Goal: Task Accomplishment & Management: Use online tool/utility

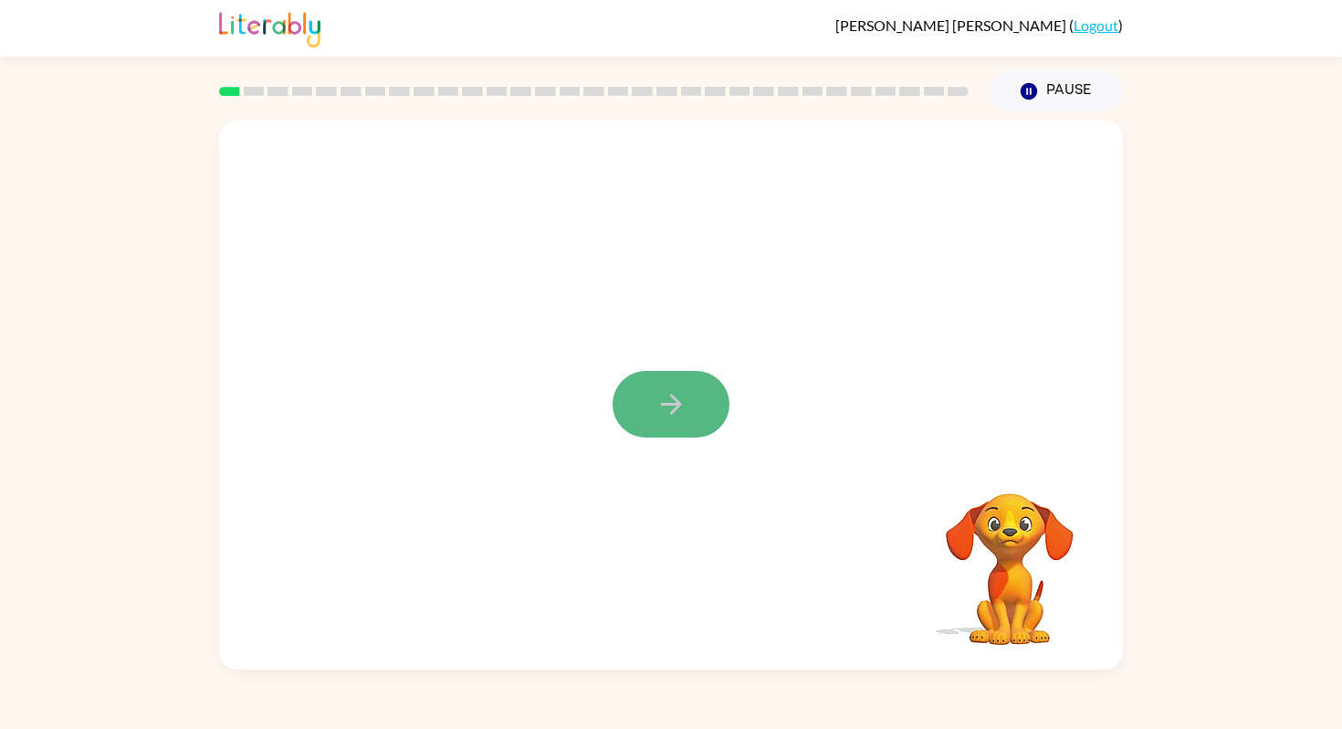
click at [709, 410] on button "button" at bounding box center [671, 404] width 117 height 67
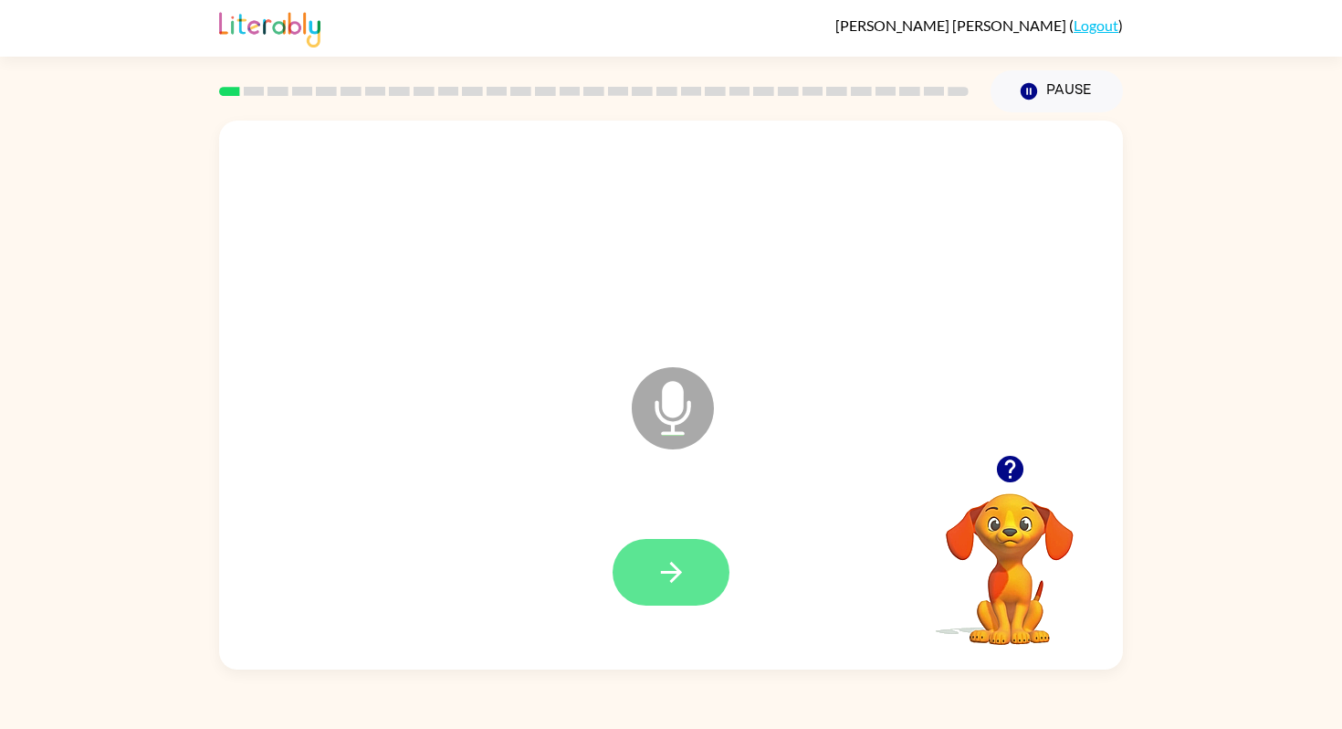
click at [669, 582] on icon "button" at bounding box center [672, 572] width 32 height 32
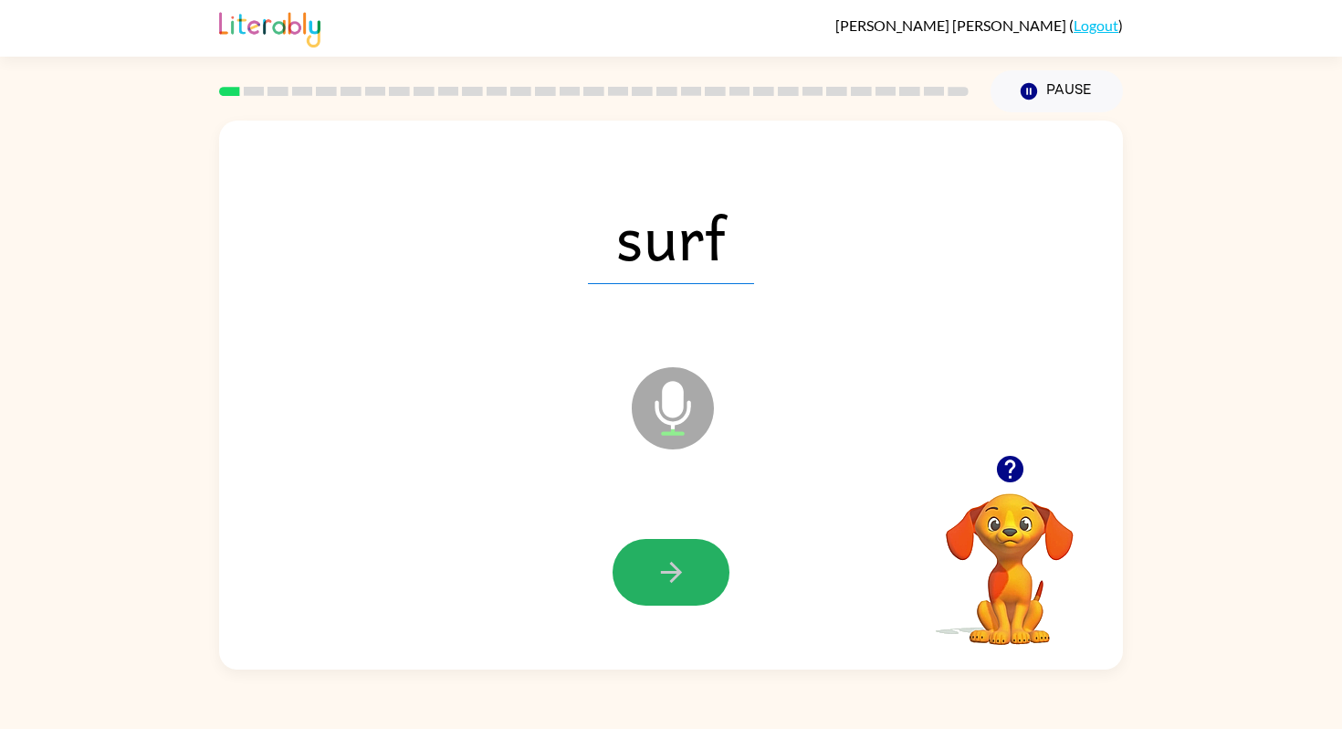
click at [669, 582] on icon "button" at bounding box center [672, 572] width 32 height 32
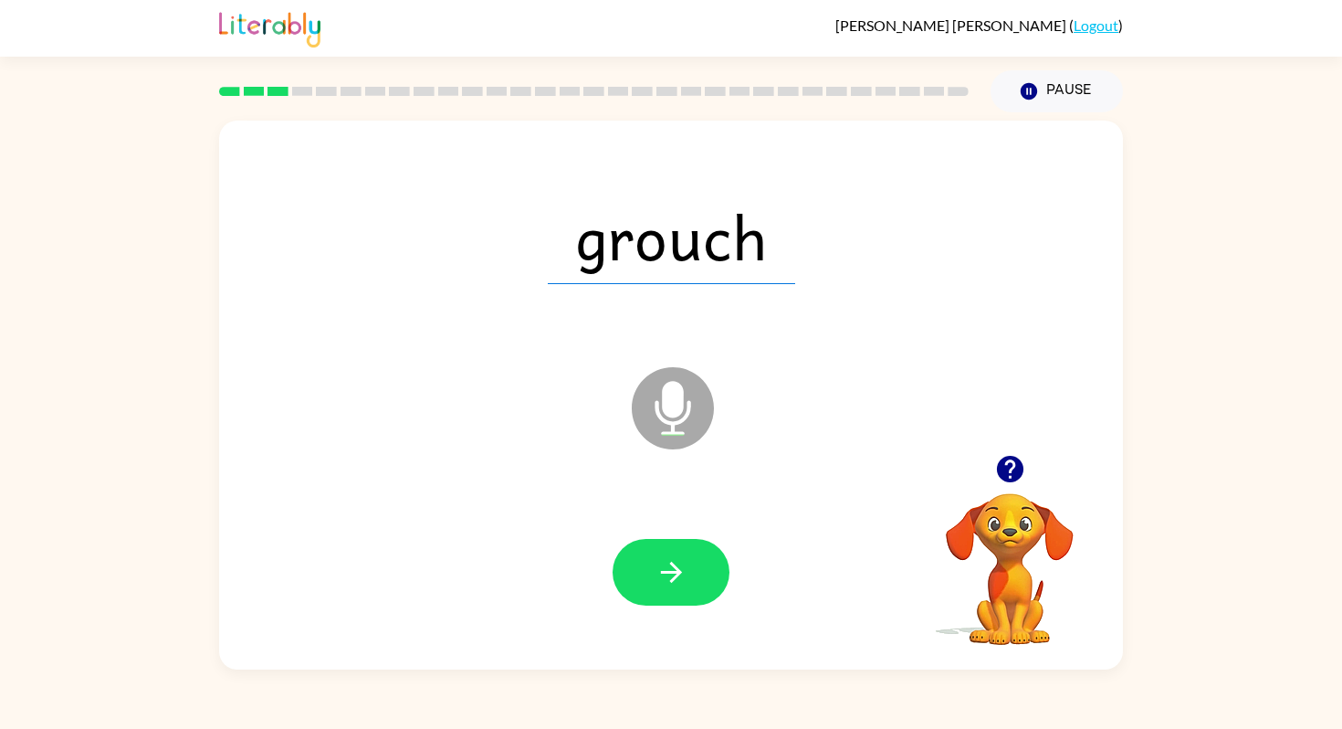
click at [669, 582] on icon "button" at bounding box center [672, 572] width 32 height 32
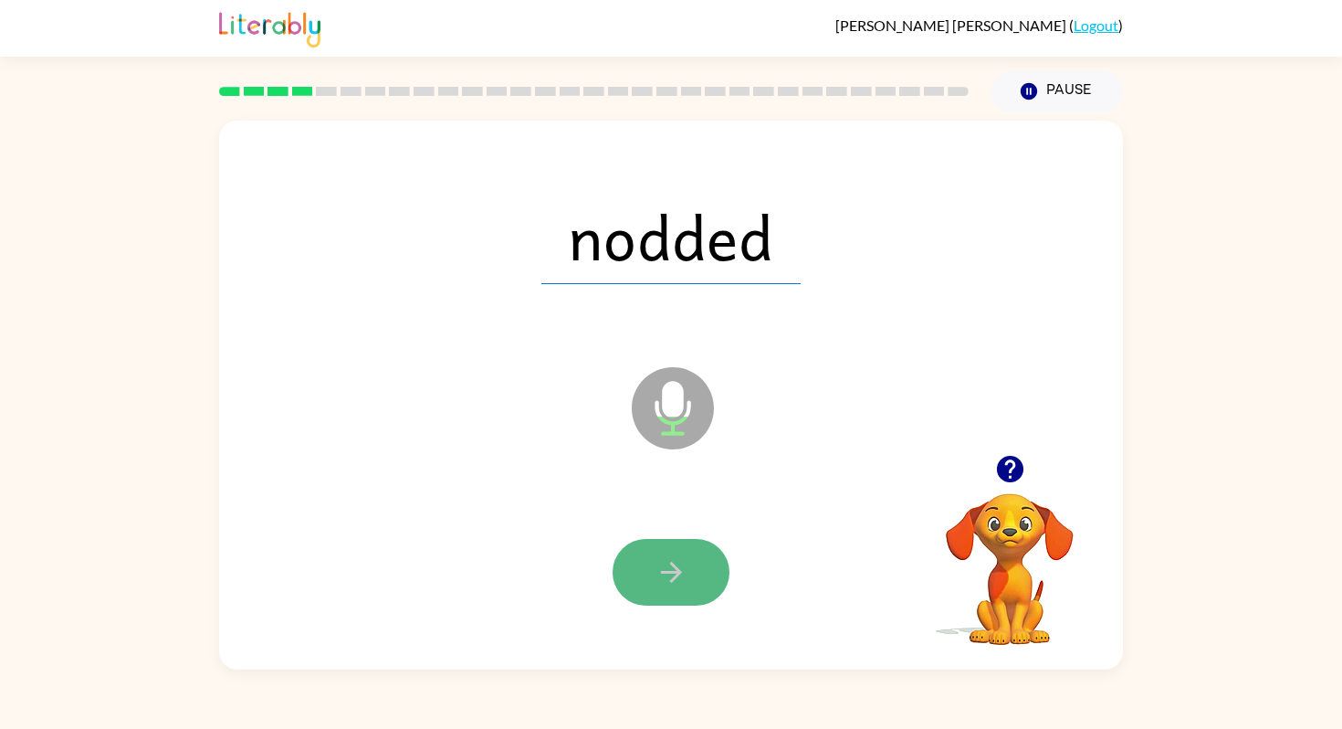
click at [670, 582] on icon "button" at bounding box center [672, 572] width 32 height 32
click at [670, 582] on icon "button" at bounding box center [670, 572] width 21 height 21
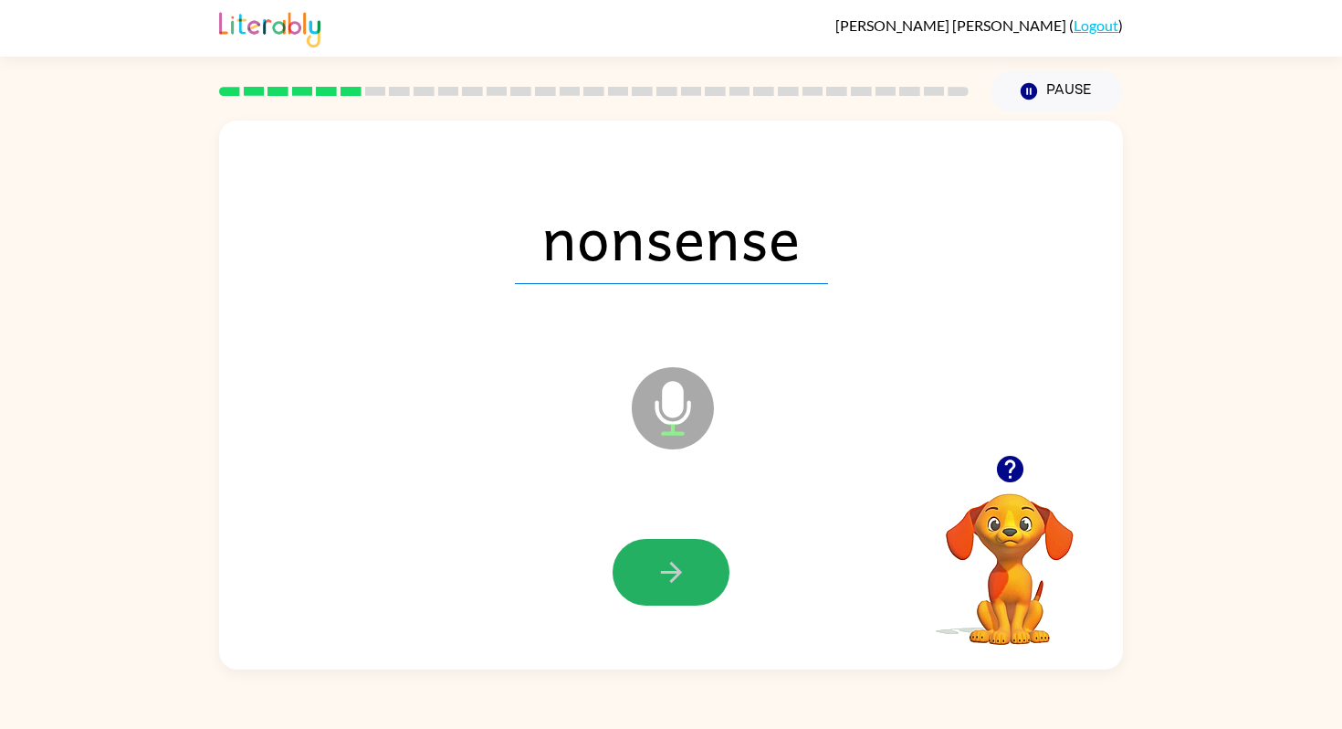
click at [670, 582] on icon "button" at bounding box center [670, 572] width 21 height 21
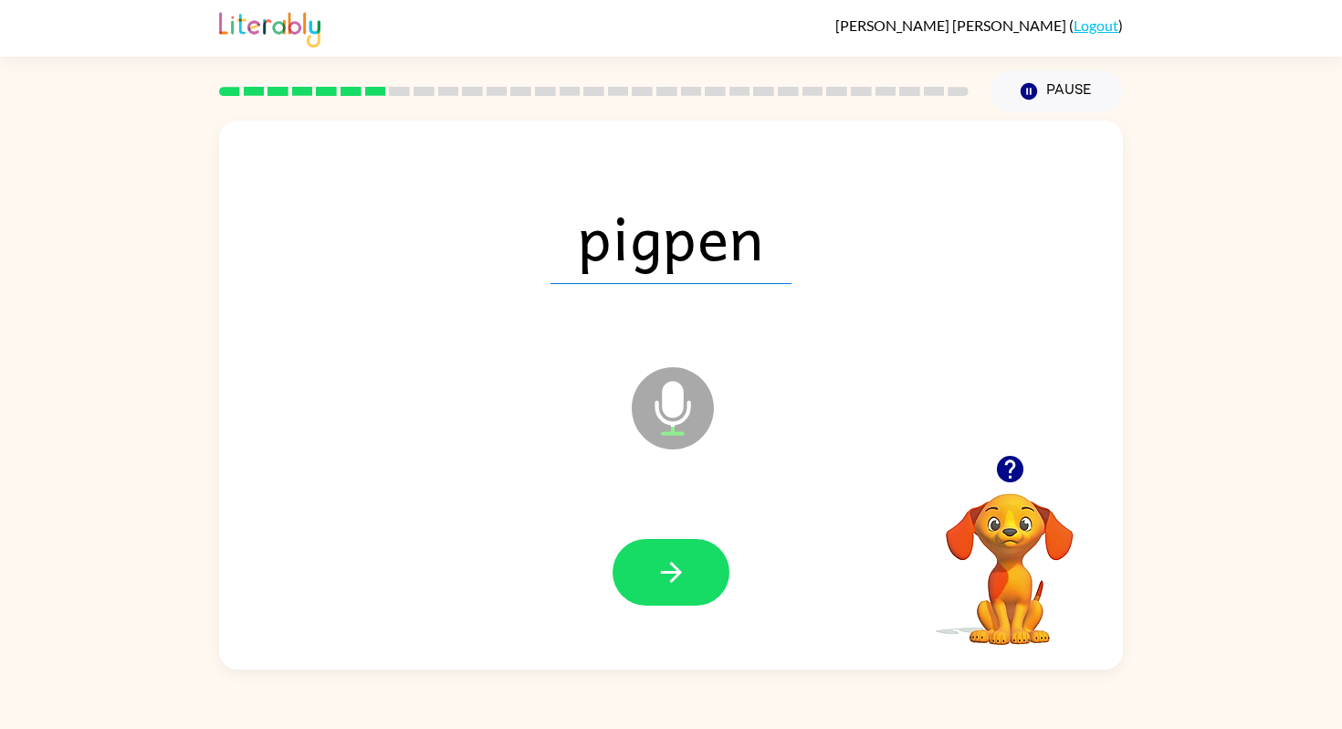
click at [670, 582] on icon "button" at bounding box center [670, 572] width 21 height 21
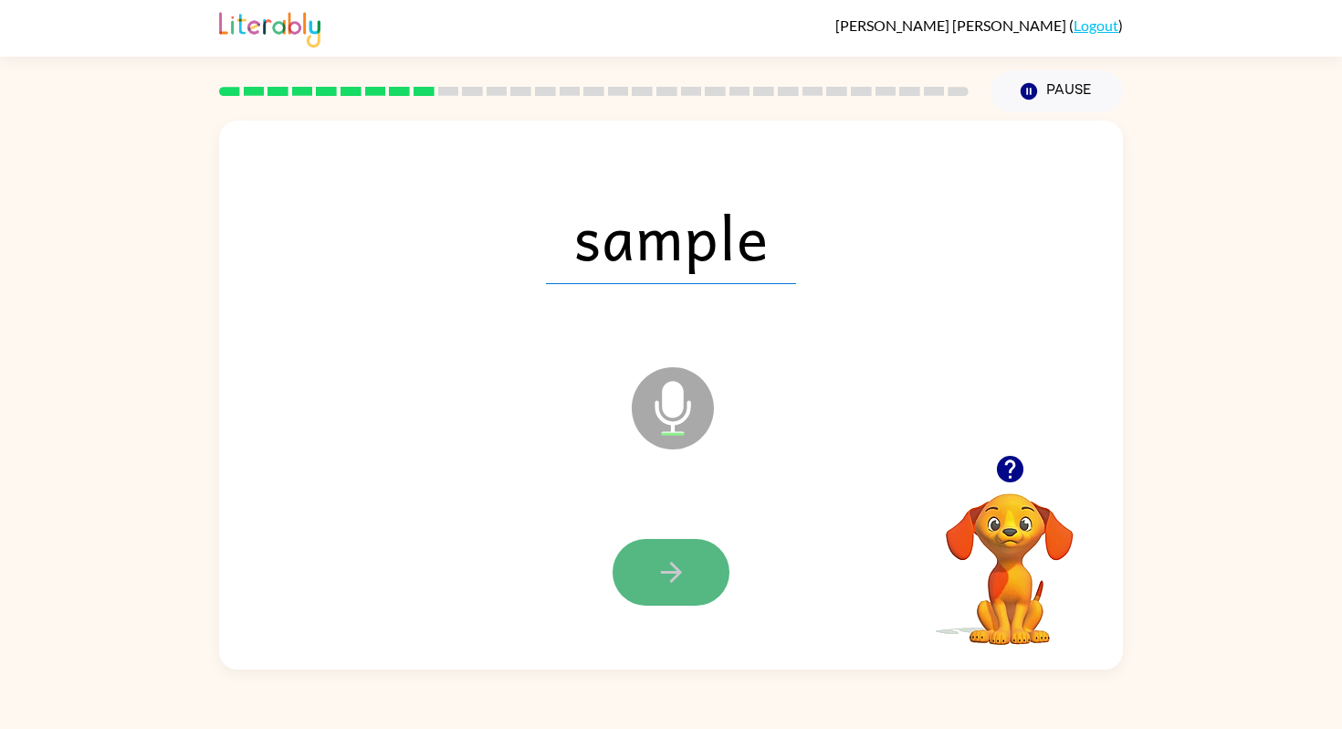
click at [670, 582] on icon "button" at bounding box center [670, 572] width 21 height 21
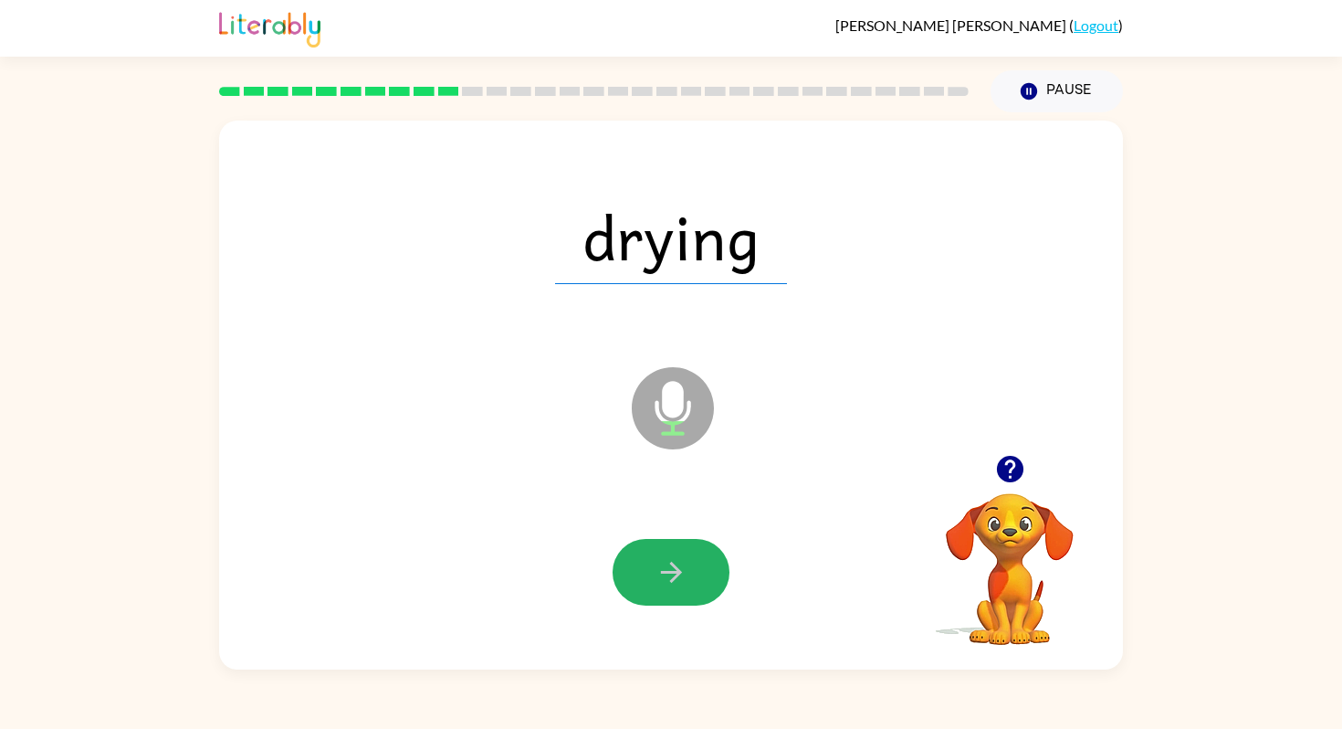
click at [670, 582] on icon "button" at bounding box center [670, 572] width 21 height 21
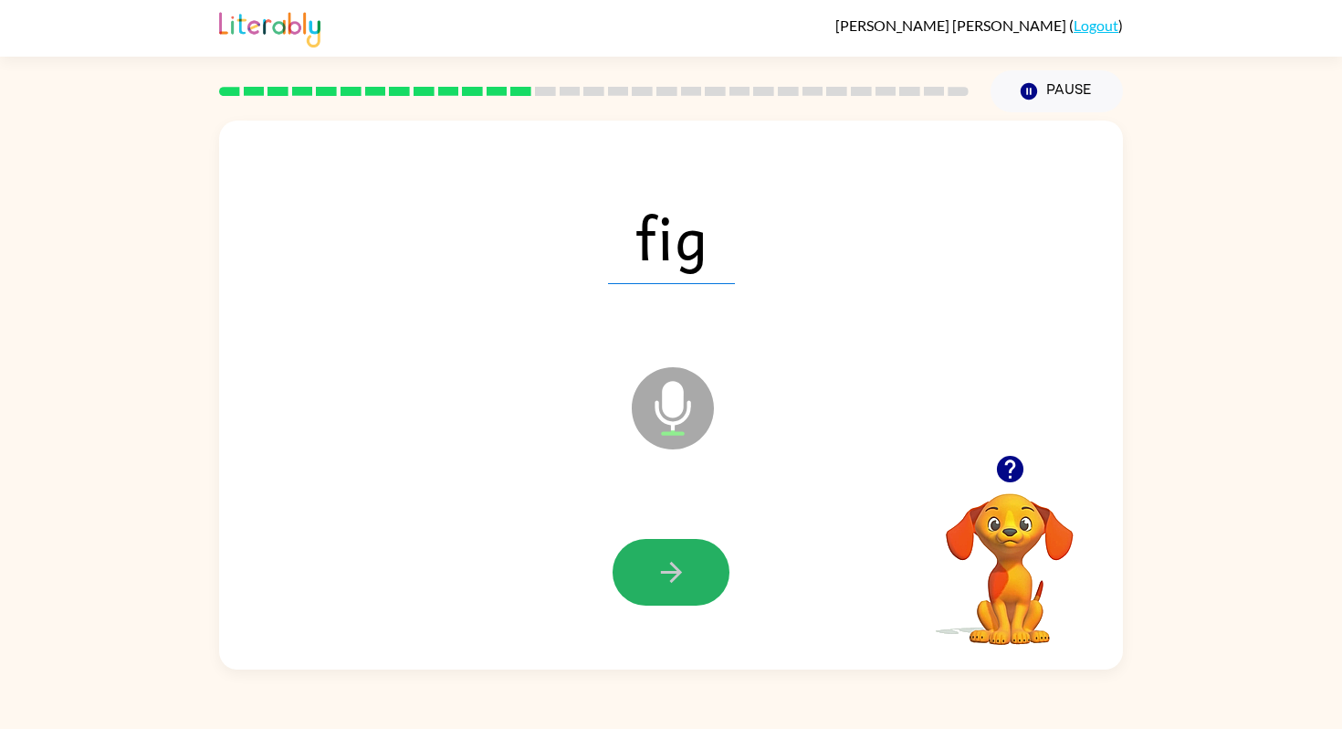
click at [670, 582] on icon "button" at bounding box center [670, 572] width 21 height 21
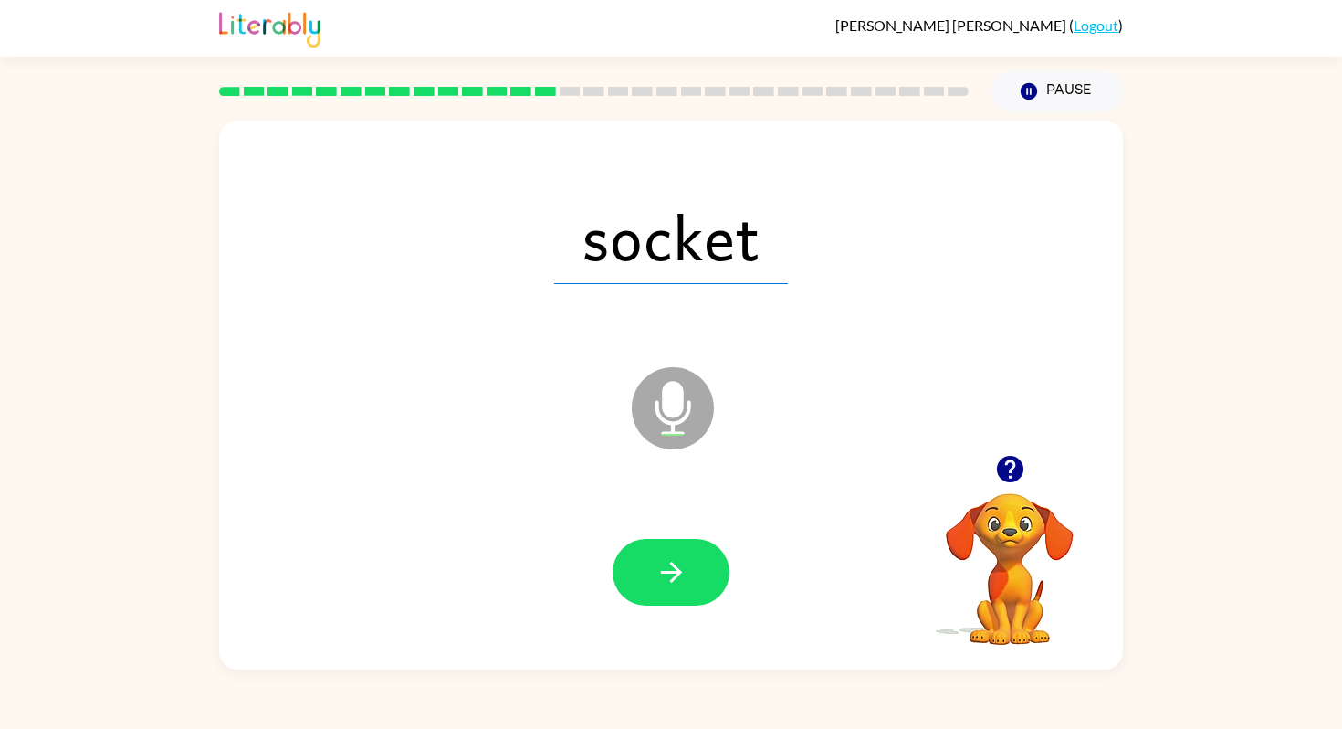
click at [670, 582] on icon "button" at bounding box center [670, 572] width 21 height 21
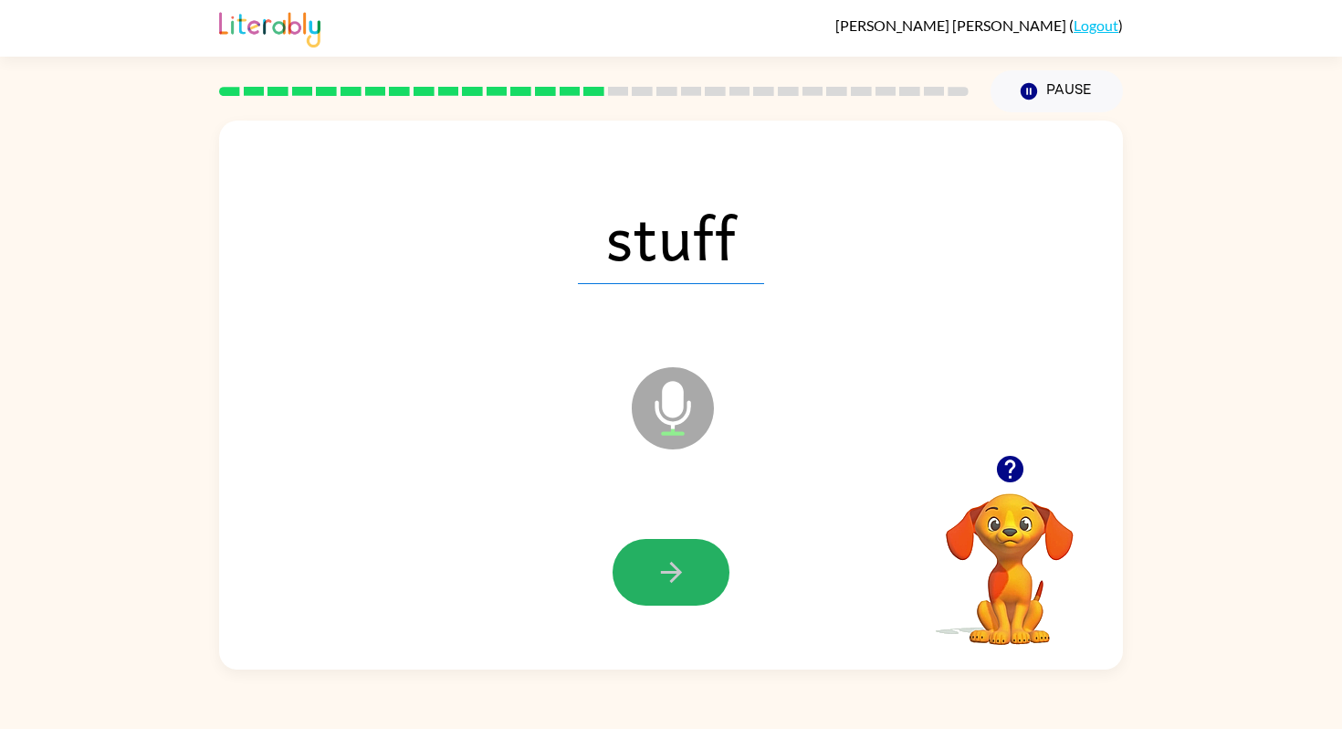
click at [670, 582] on icon "button" at bounding box center [670, 572] width 21 height 21
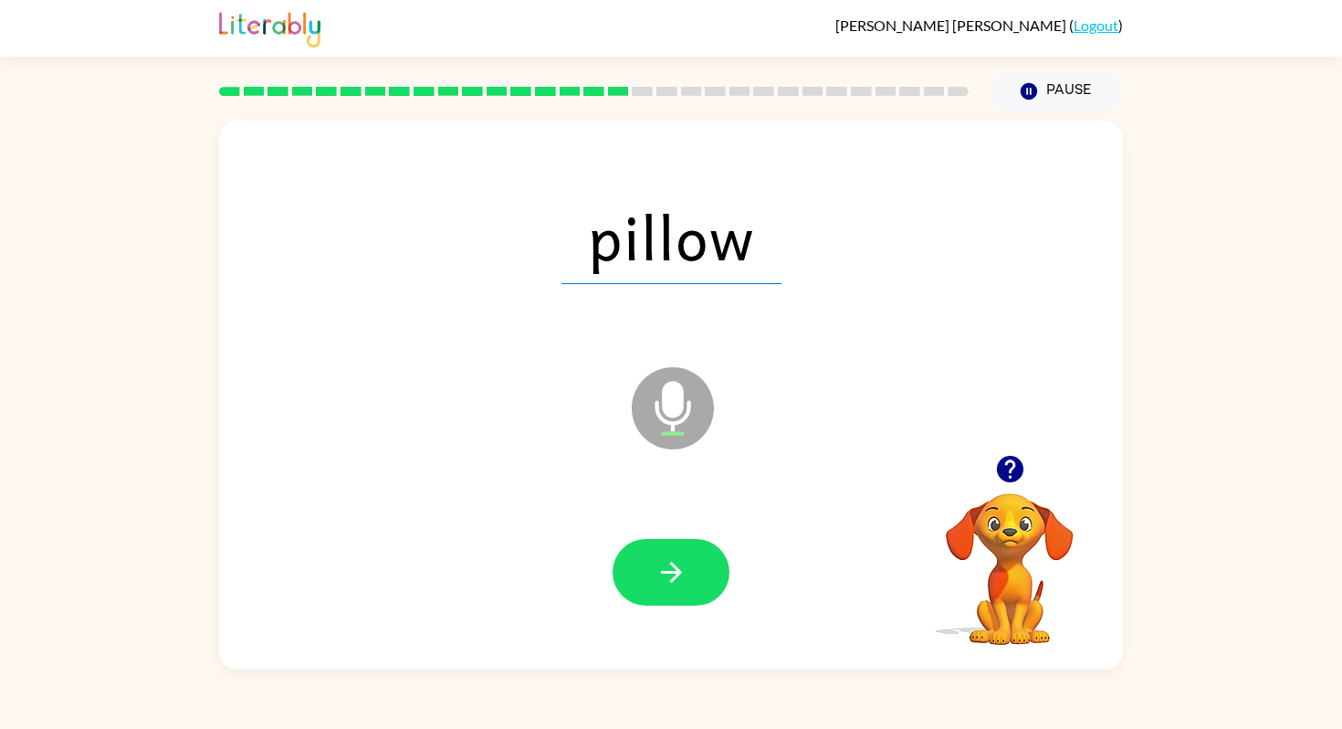
click at [670, 582] on icon "button" at bounding box center [670, 572] width 21 height 21
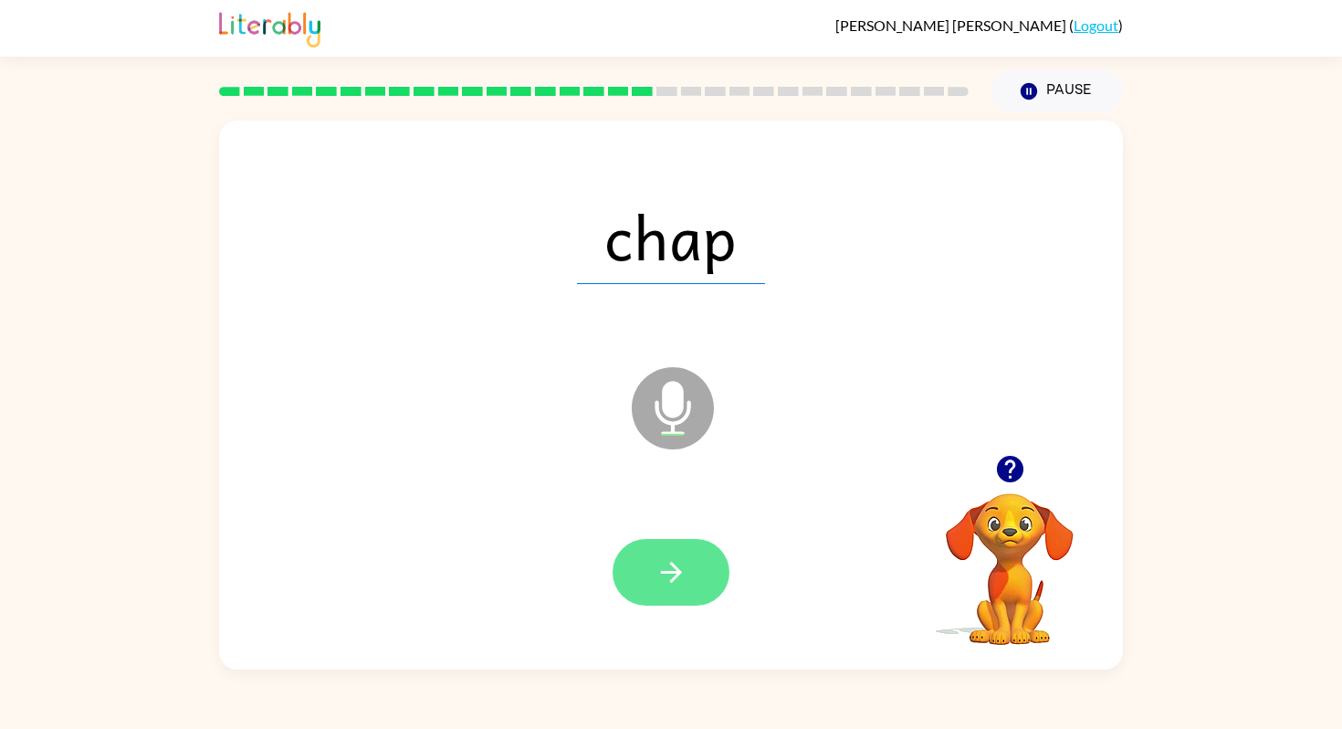
click at [671, 582] on icon "button" at bounding box center [670, 572] width 21 height 21
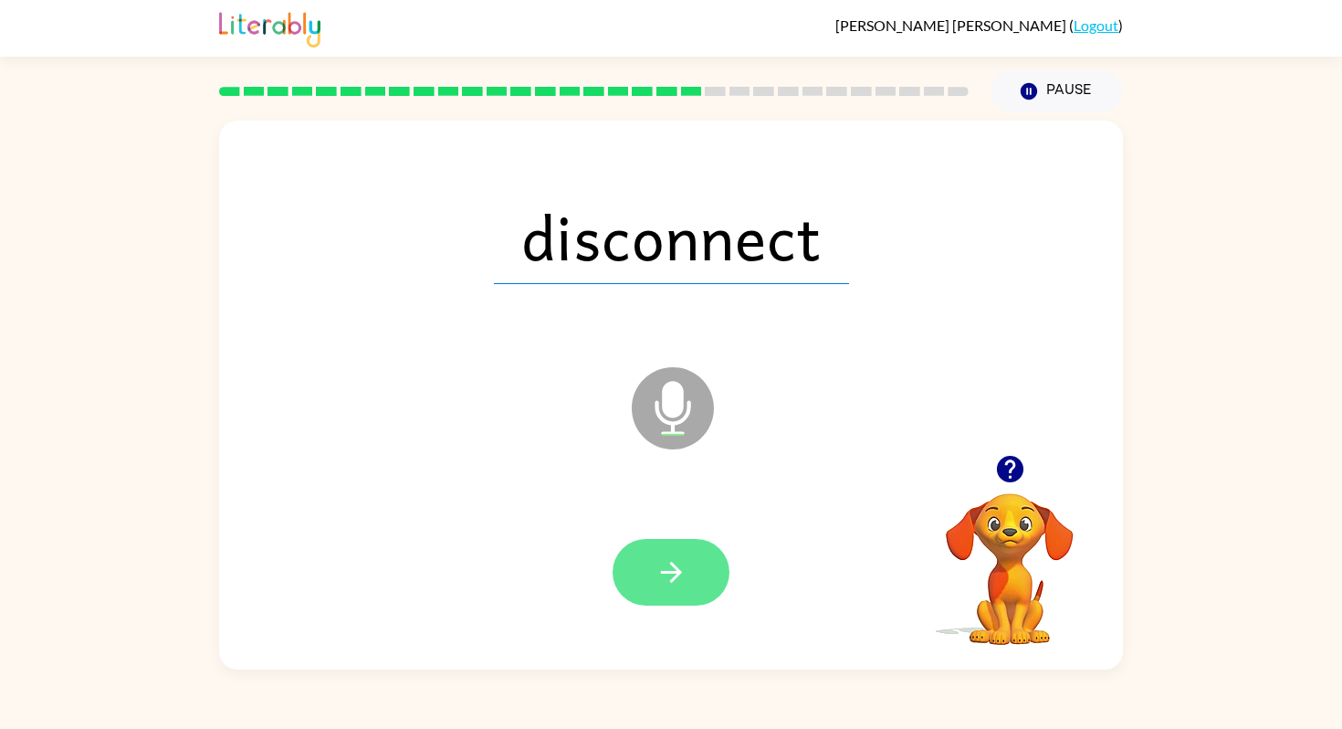
click at [672, 581] on icon "button" at bounding box center [672, 572] width 32 height 32
click at [674, 580] on icon "button" at bounding box center [672, 572] width 32 height 32
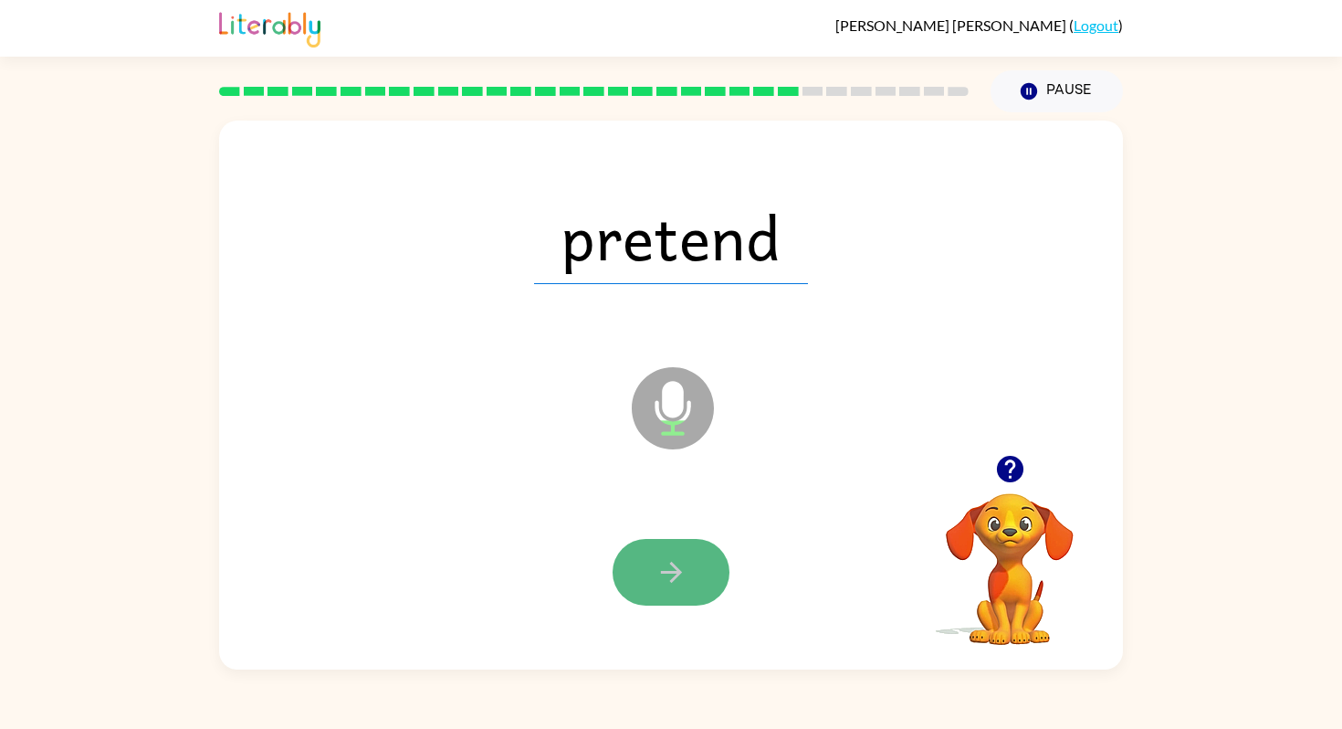
click at [675, 580] on icon "button" at bounding box center [672, 572] width 32 height 32
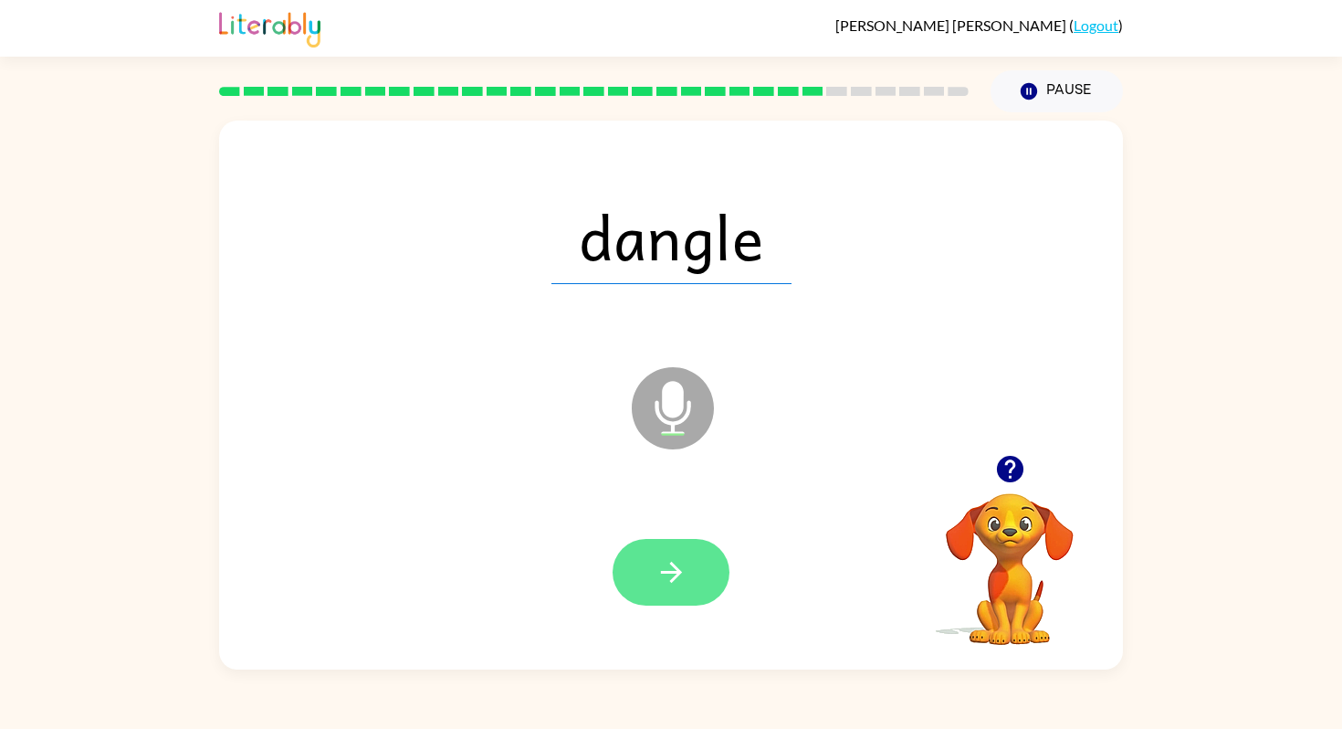
click at [676, 580] on icon "button" at bounding box center [672, 572] width 32 height 32
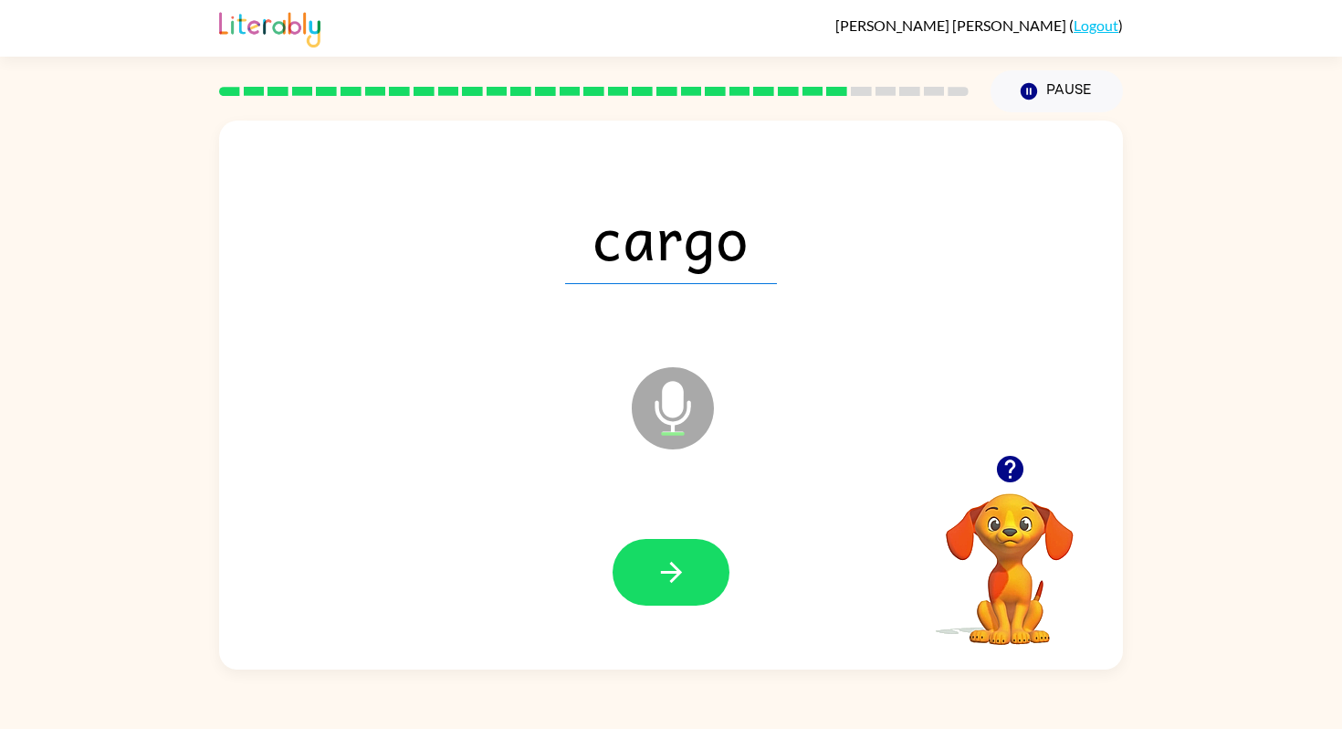
click at [676, 580] on icon "button" at bounding box center [672, 572] width 32 height 32
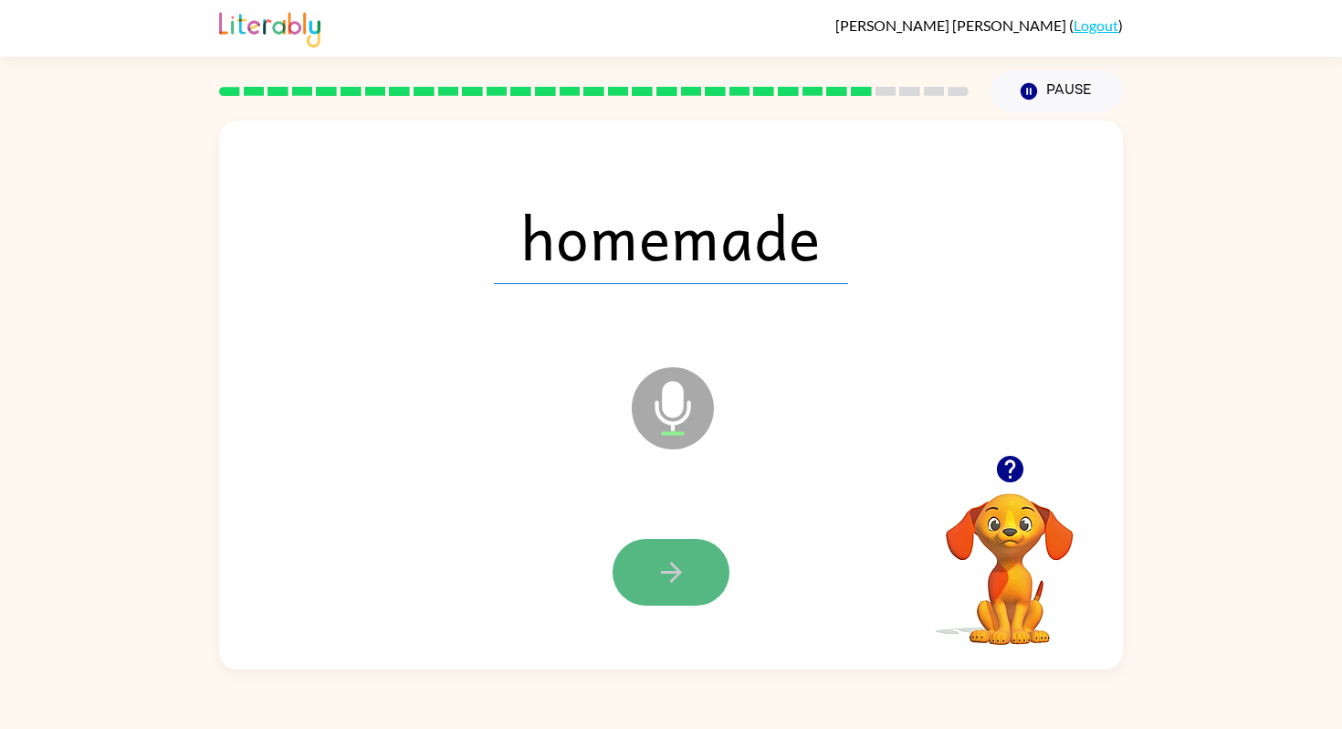
click at [678, 579] on icon "button" at bounding box center [672, 572] width 32 height 32
click at [670, 568] on icon "button" at bounding box center [672, 572] width 32 height 32
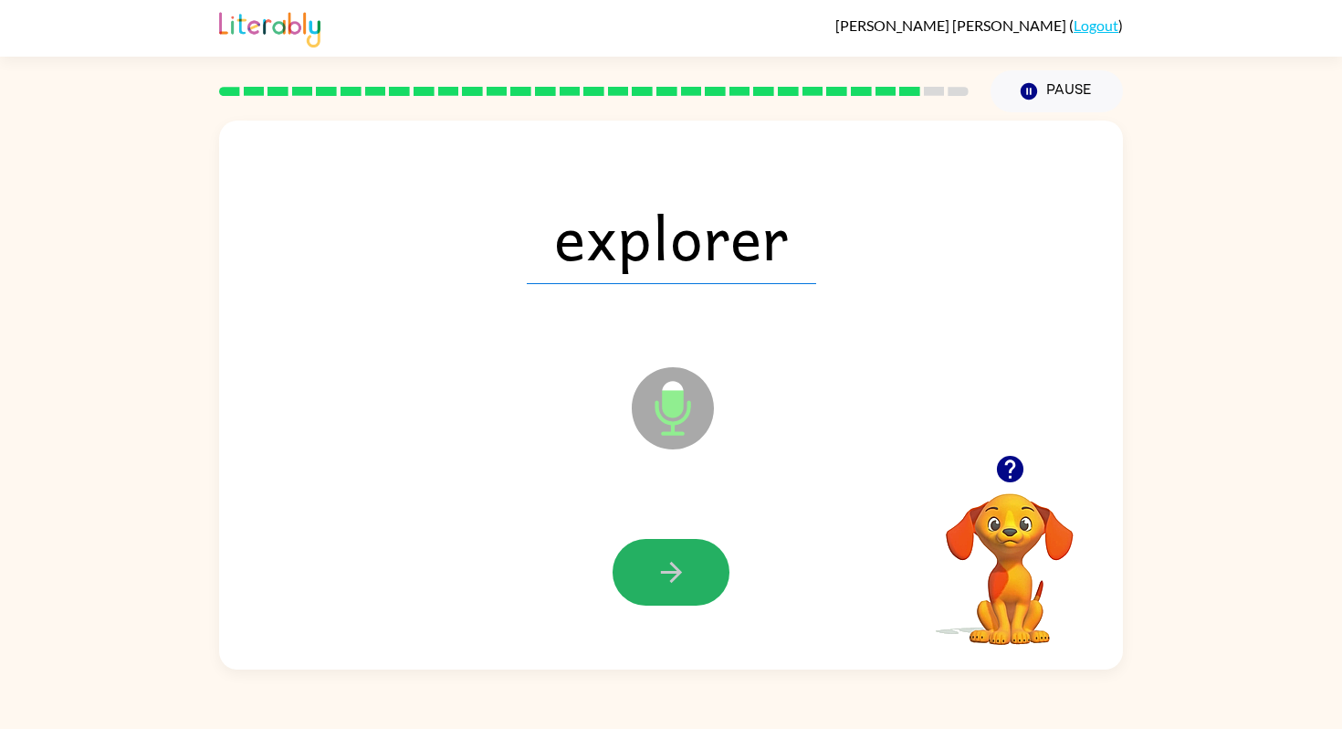
click at [670, 568] on icon "button" at bounding box center [672, 572] width 32 height 32
